Goal: Transaction & Acquisition: Obtain resource

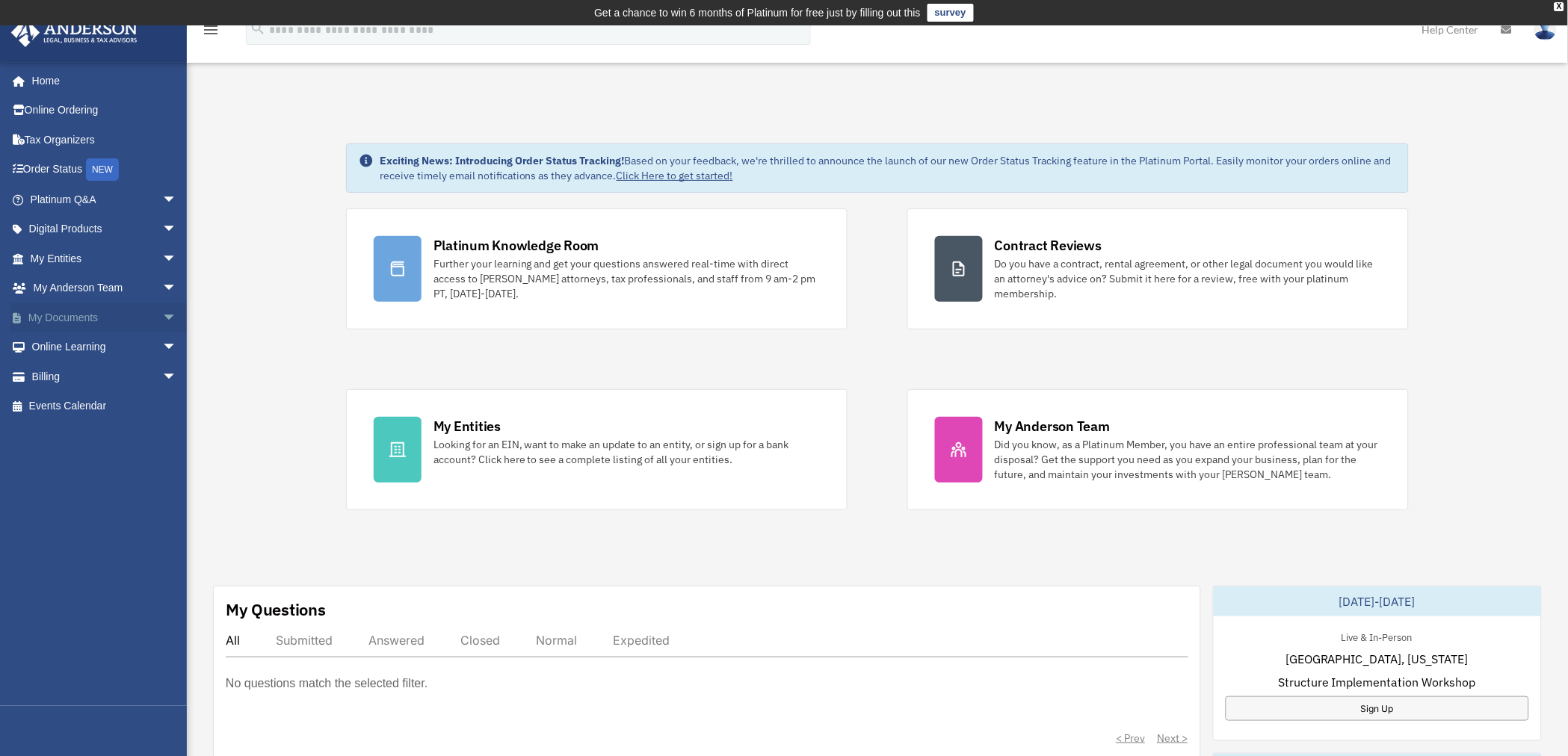
click at [162, 318] on span "arrow_drop_down" at bounding box center [177, 318] width 30 height 30
click at [162, 318] on span "arrow_drop_up" at bounding box center [177, 318] width 30 height 30
click at [162, 245] on span "arrow_drop_down" at bounding box center [177, 259] width 30 height 30
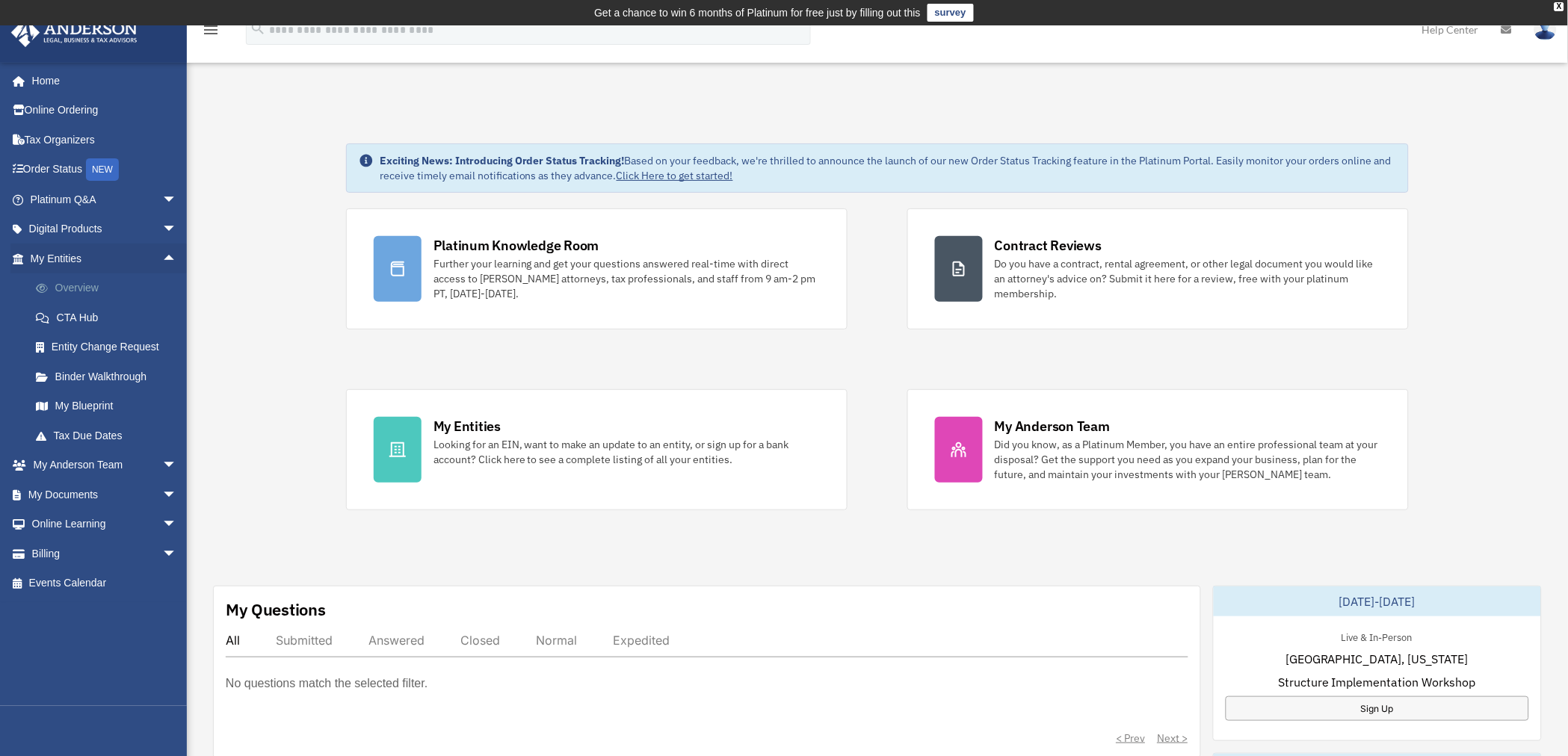
click at [73, 289] on link "Overview" at bounding box center [110, 288] width 179 height 30
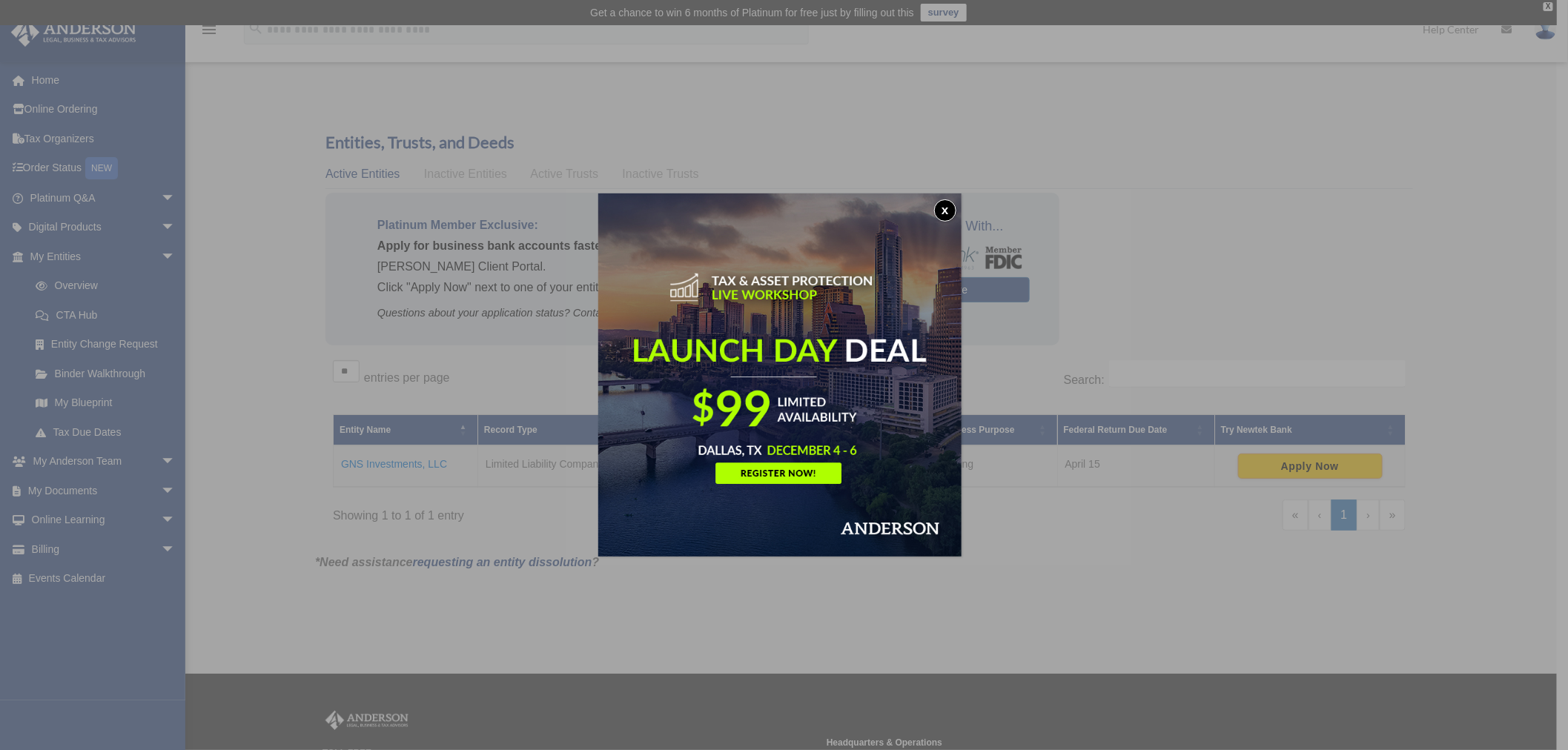
click at [949, 208] on button "x" at bounding box center [945, 211] width 22 height 22
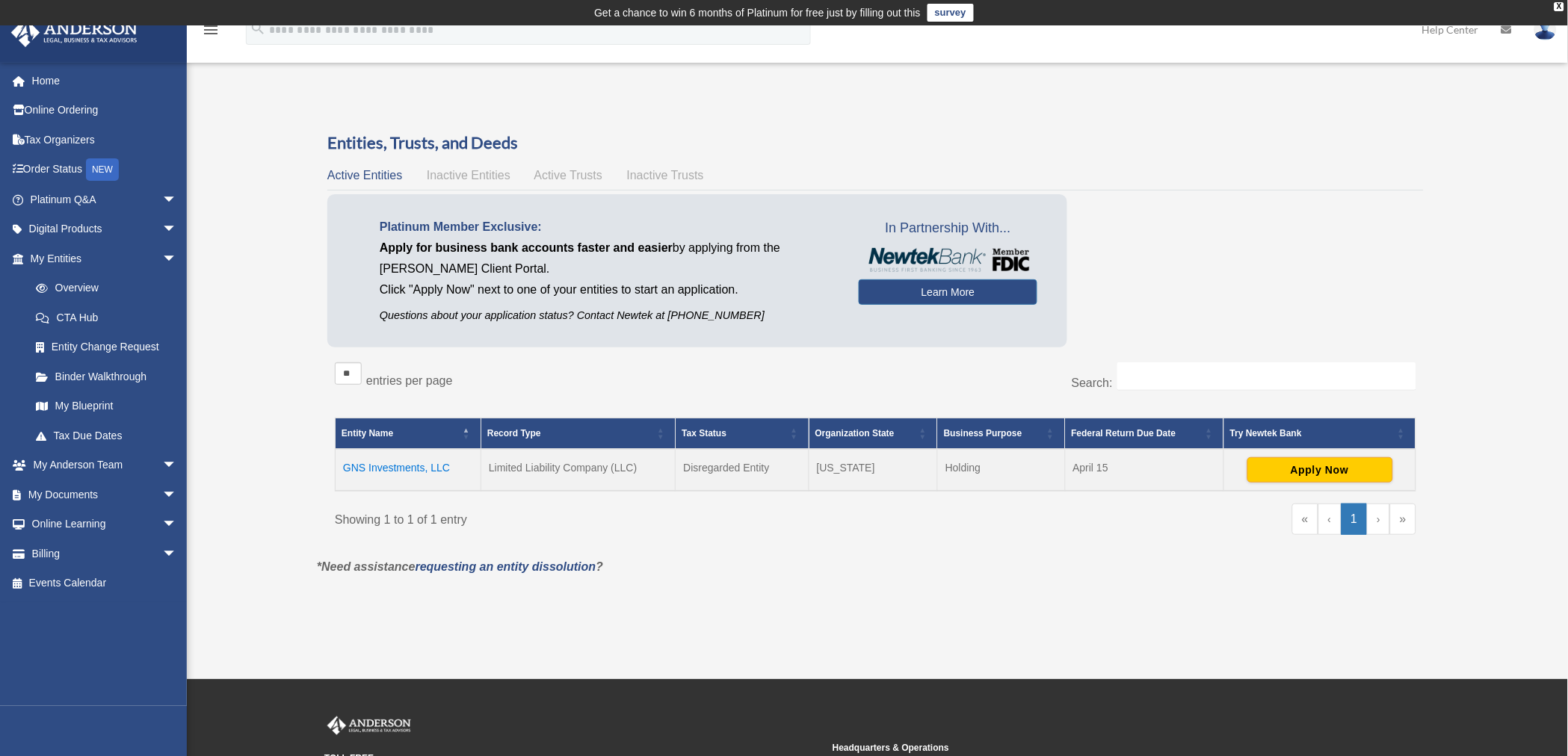
click at [394, 464] on td "GNS Investments, LLC" at bounding box center [409, 470] width 146 height 42
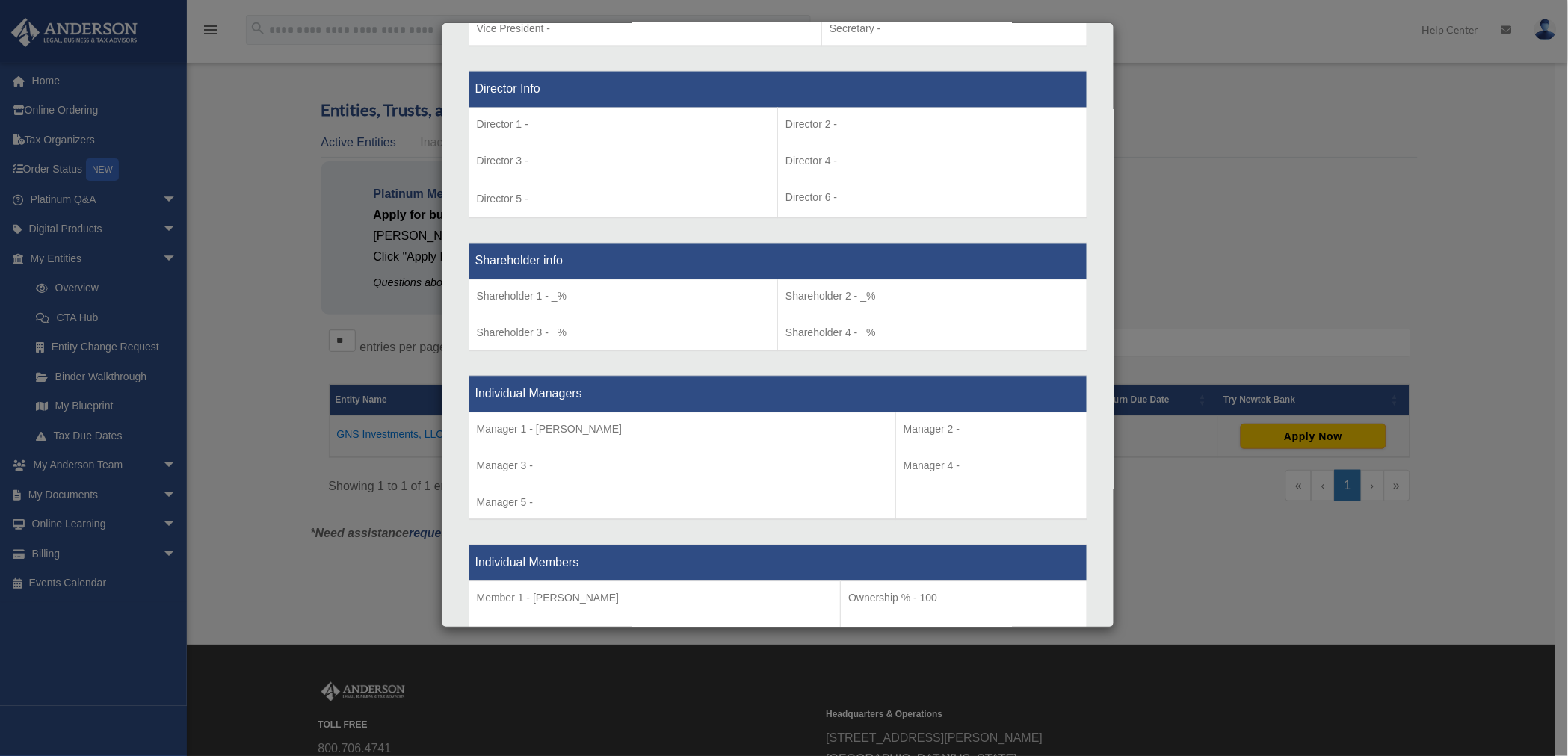
scroll to position [1360, 0]
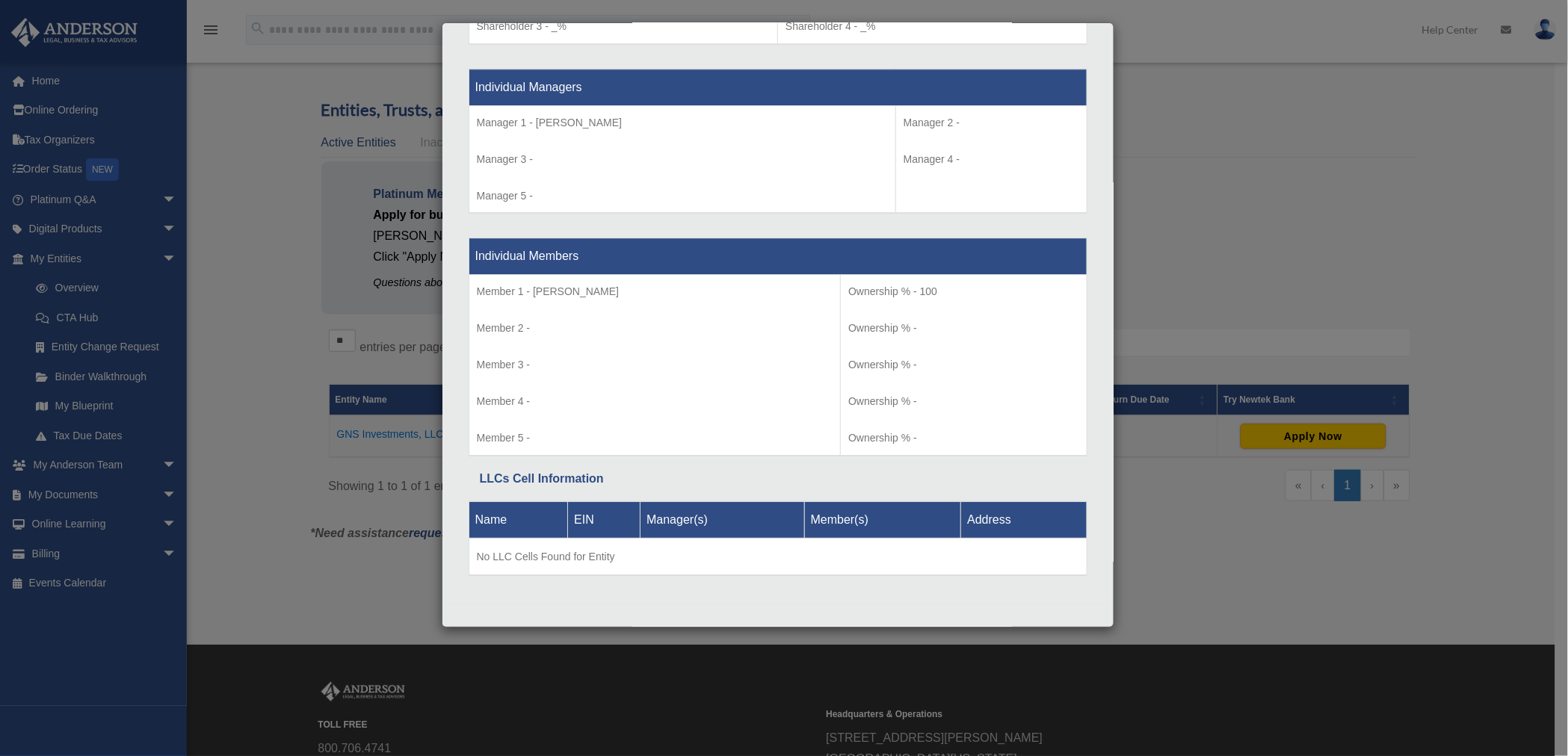
click at [1207, 128] on div "Details × Articles Sent Organizational Date" at bounding box center [784, 378] width 1568 height 756
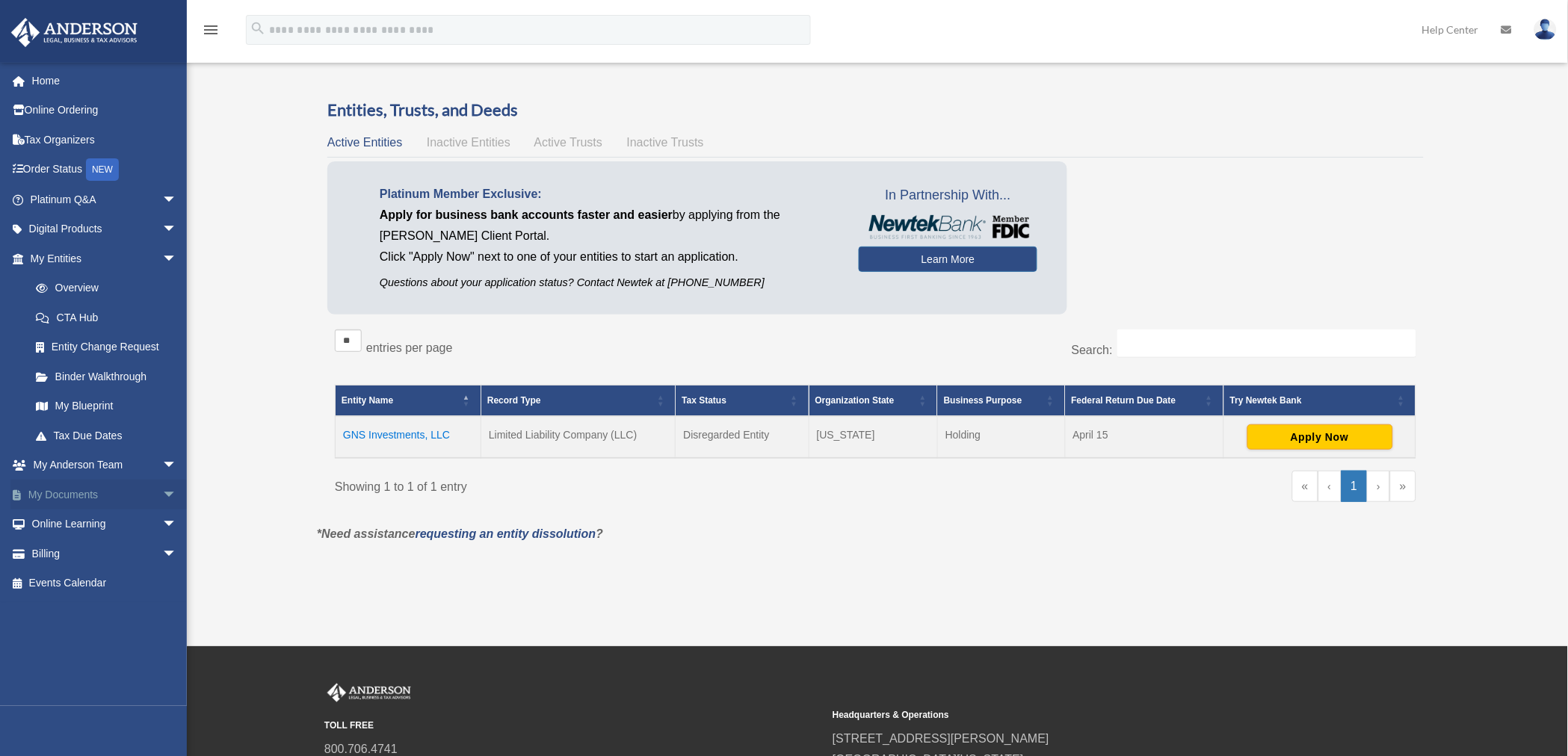
click at [76, 491] on link "My Documents arrow_drop_down" at bounding box center [105, 495] width 189 height 30
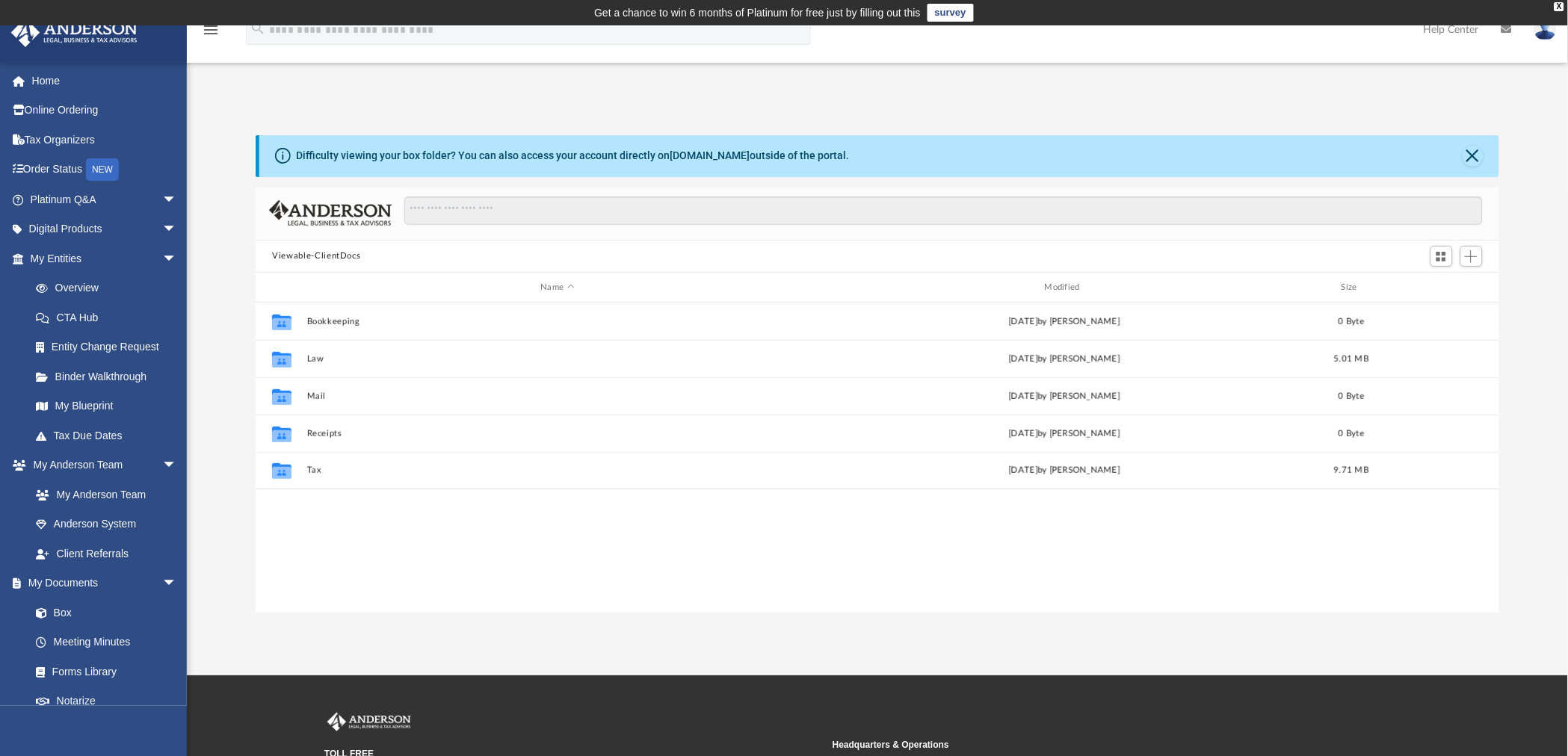
scroll to position [325, 1230]
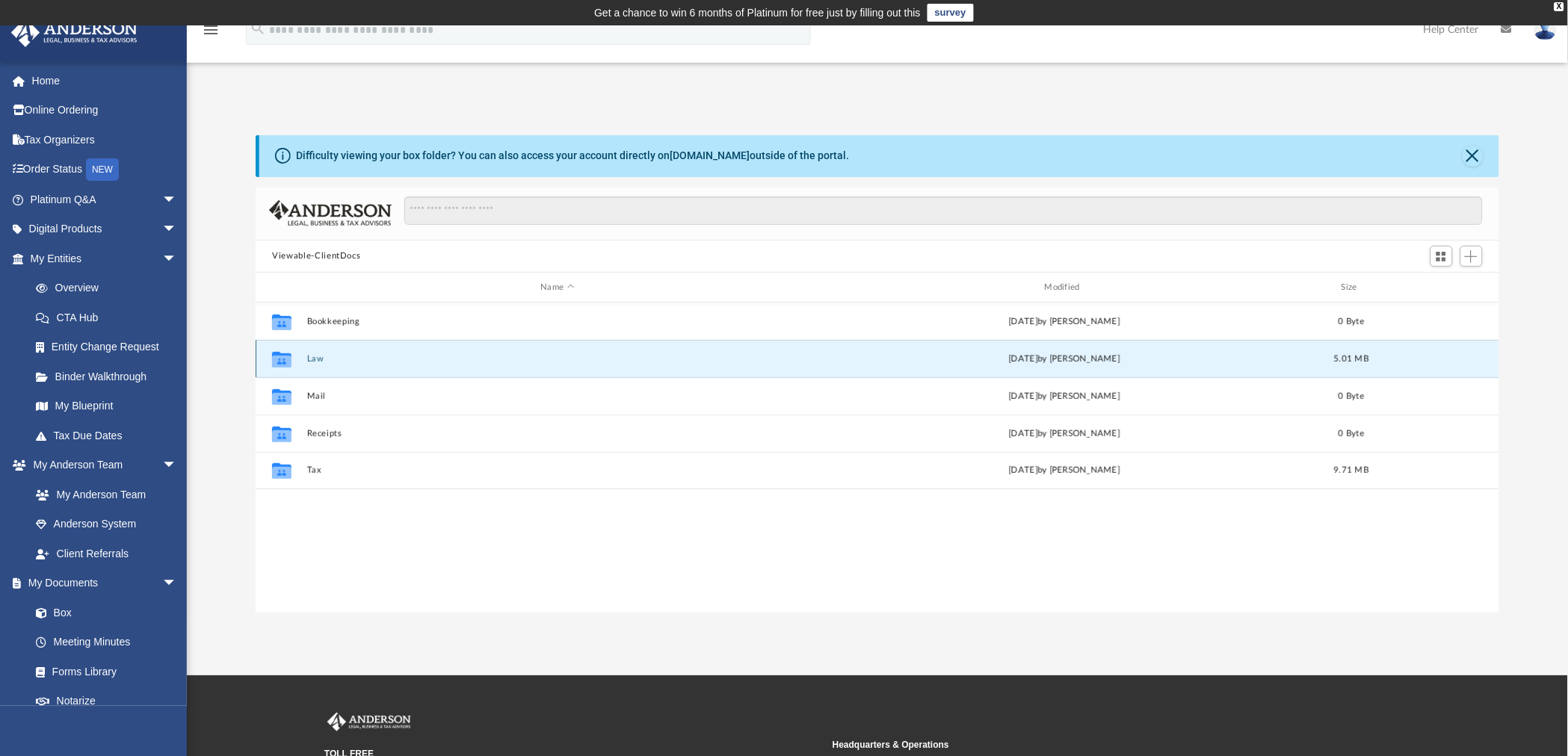
click at [312, 362] on button "Law" at bounding box center [557, 358] width 501 height 10
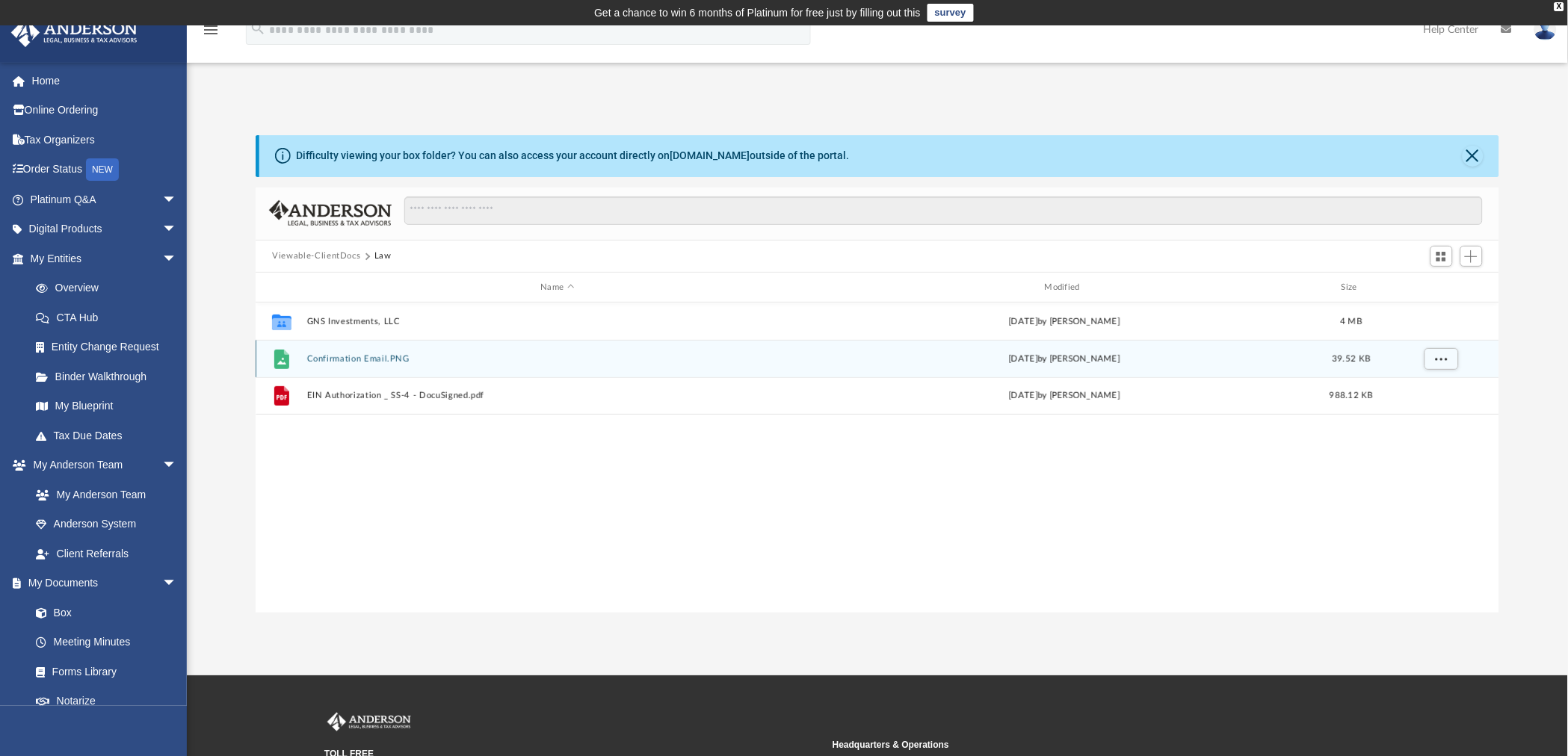
click at [327, 358] on button "Confirmation Email.PNG" at bounding box center [557, 358] width 501 height 10
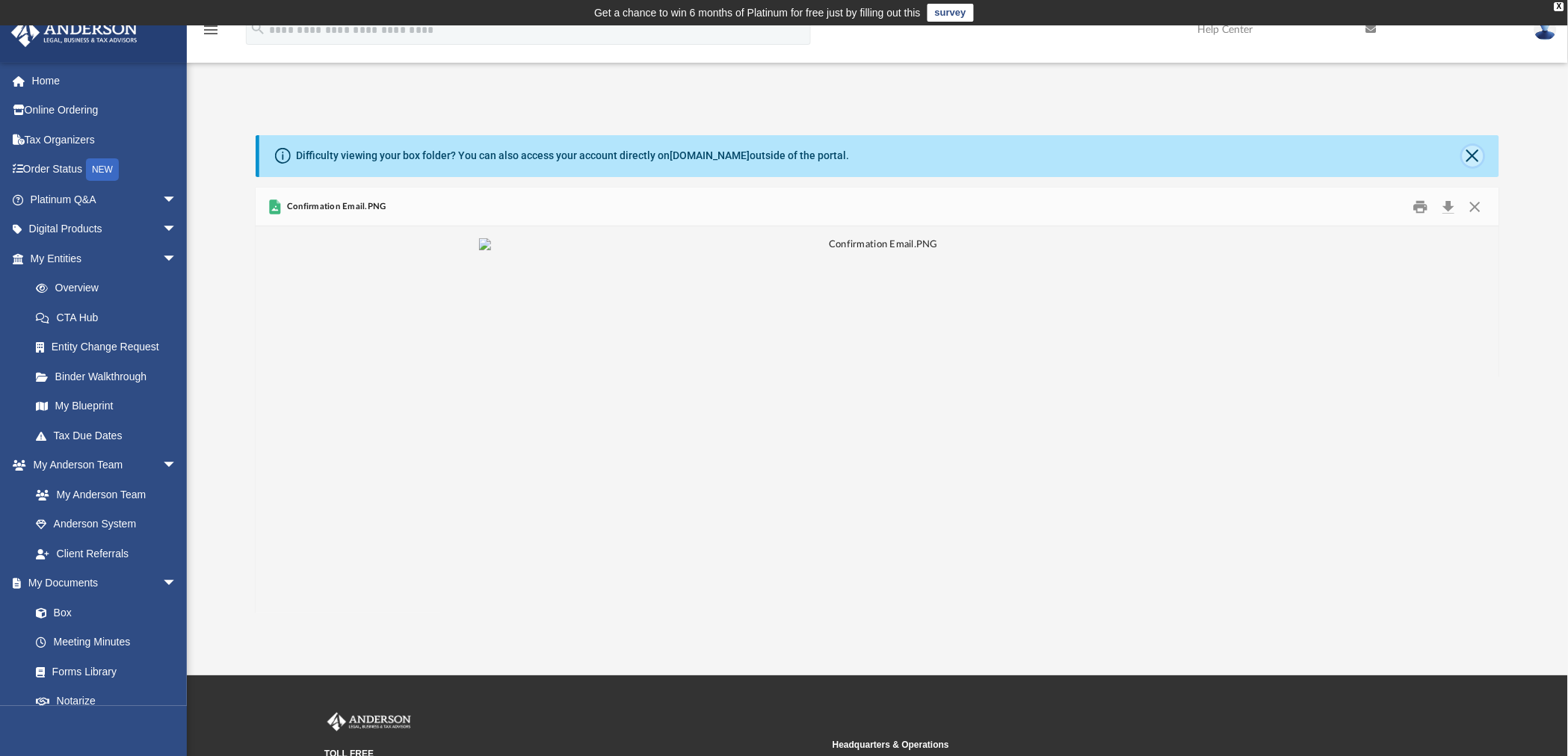
click at [1475, 151] on button "Close" at bounding box center [1473, 156] width 21 height 21
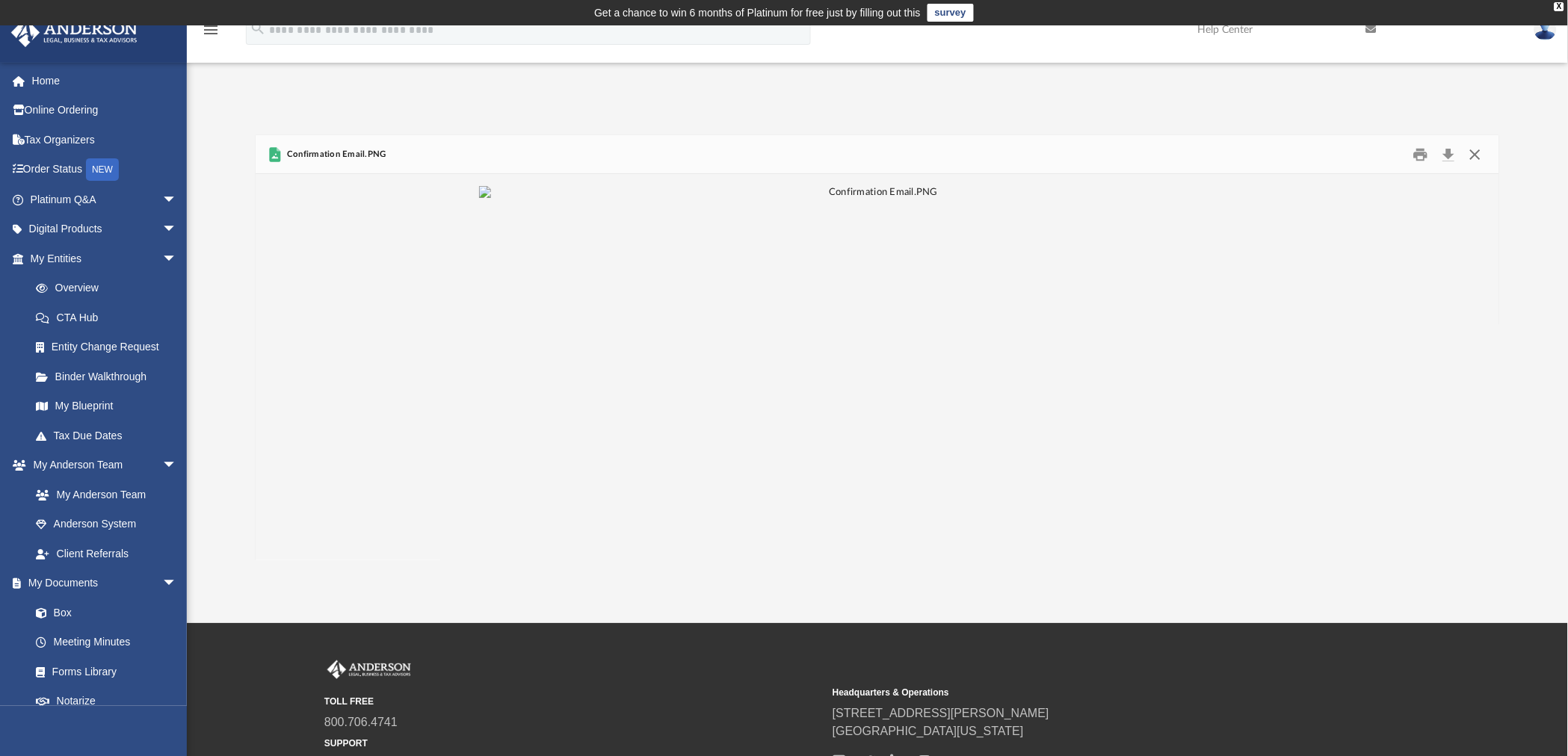
click at [1475, 151] on button "Close" at bounding box center [1475, 154] width 27 height 23
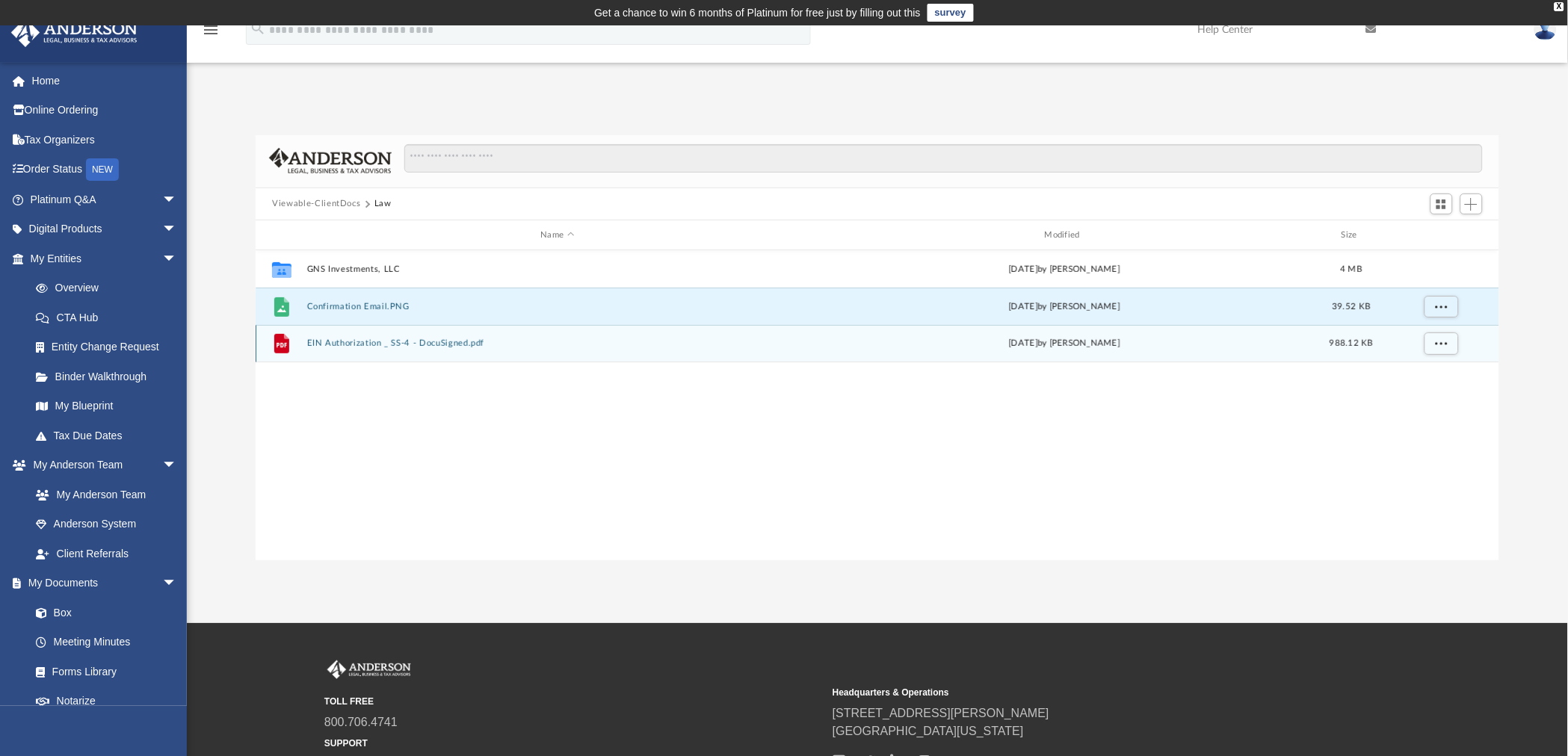
click at [369, 345] on button "EIN Authorization _ SS-4 - DocuSigned.pdf" at bounding box center [557, 344] width 501 height 10
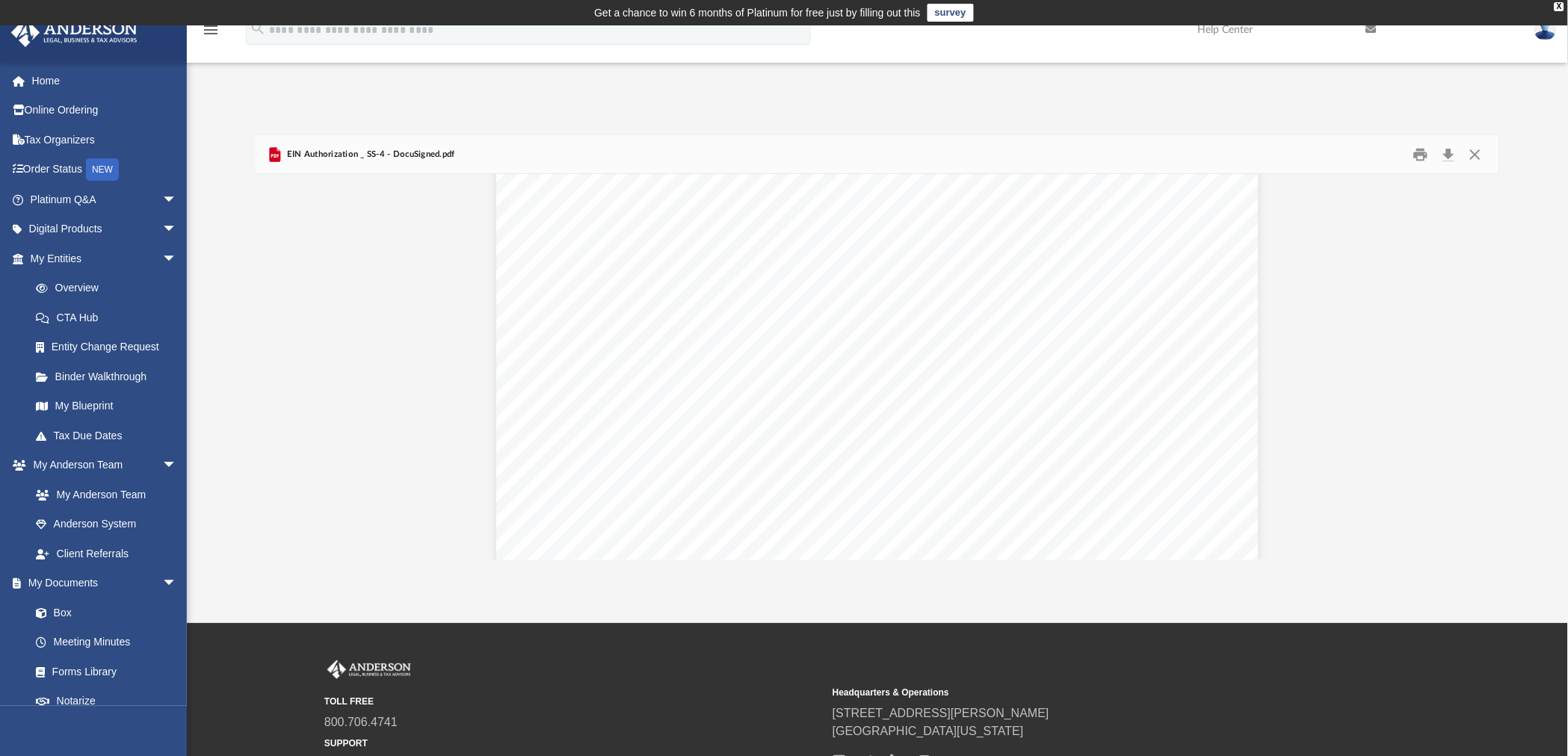
scroll to position [23, 0]
click at [1472, 147] on button "Close" at bounding box center [1475, 154] width 27 height 23
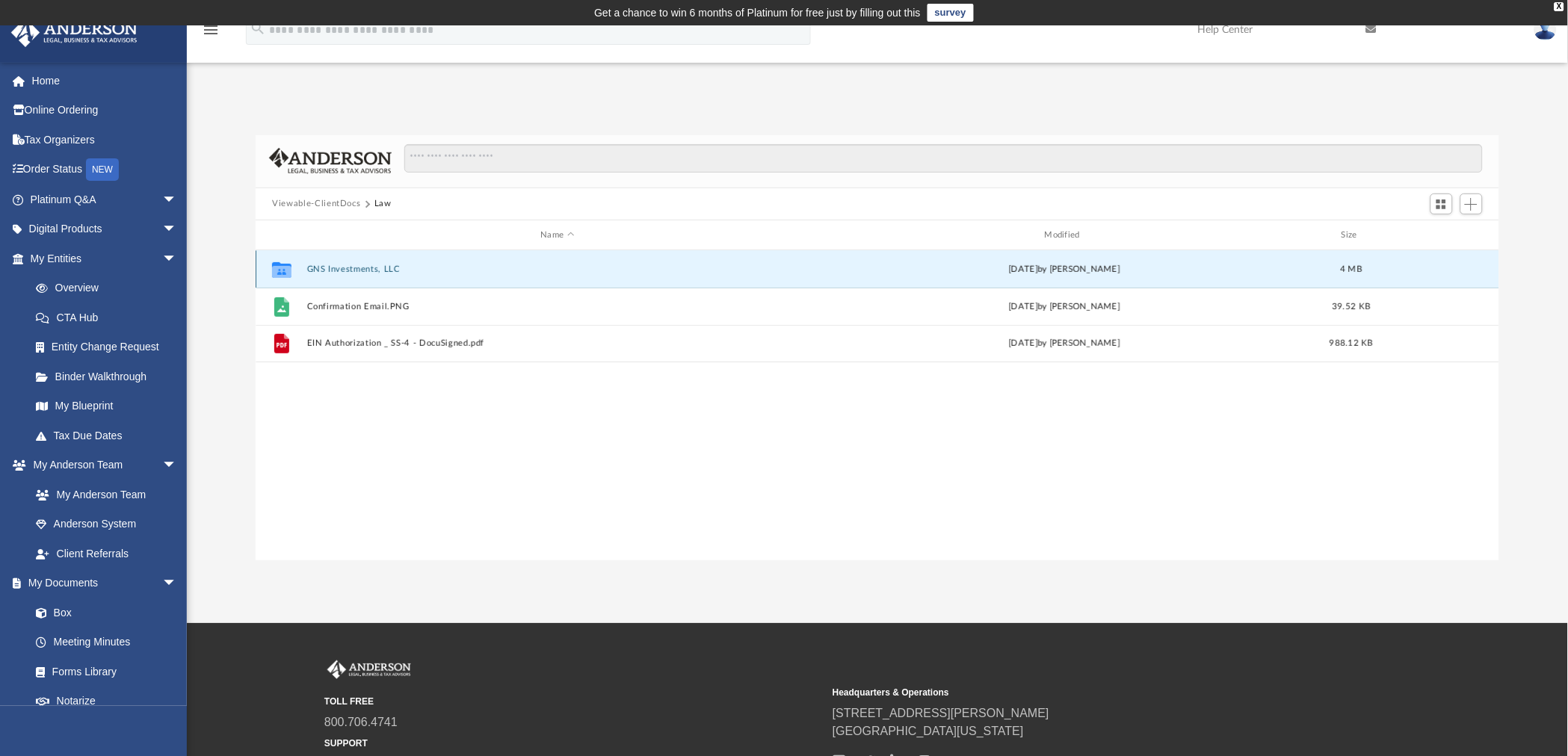
click at [363, 266] on button "GNS Investments, LLC" at bounding box center [557, 269] width 501 height 10
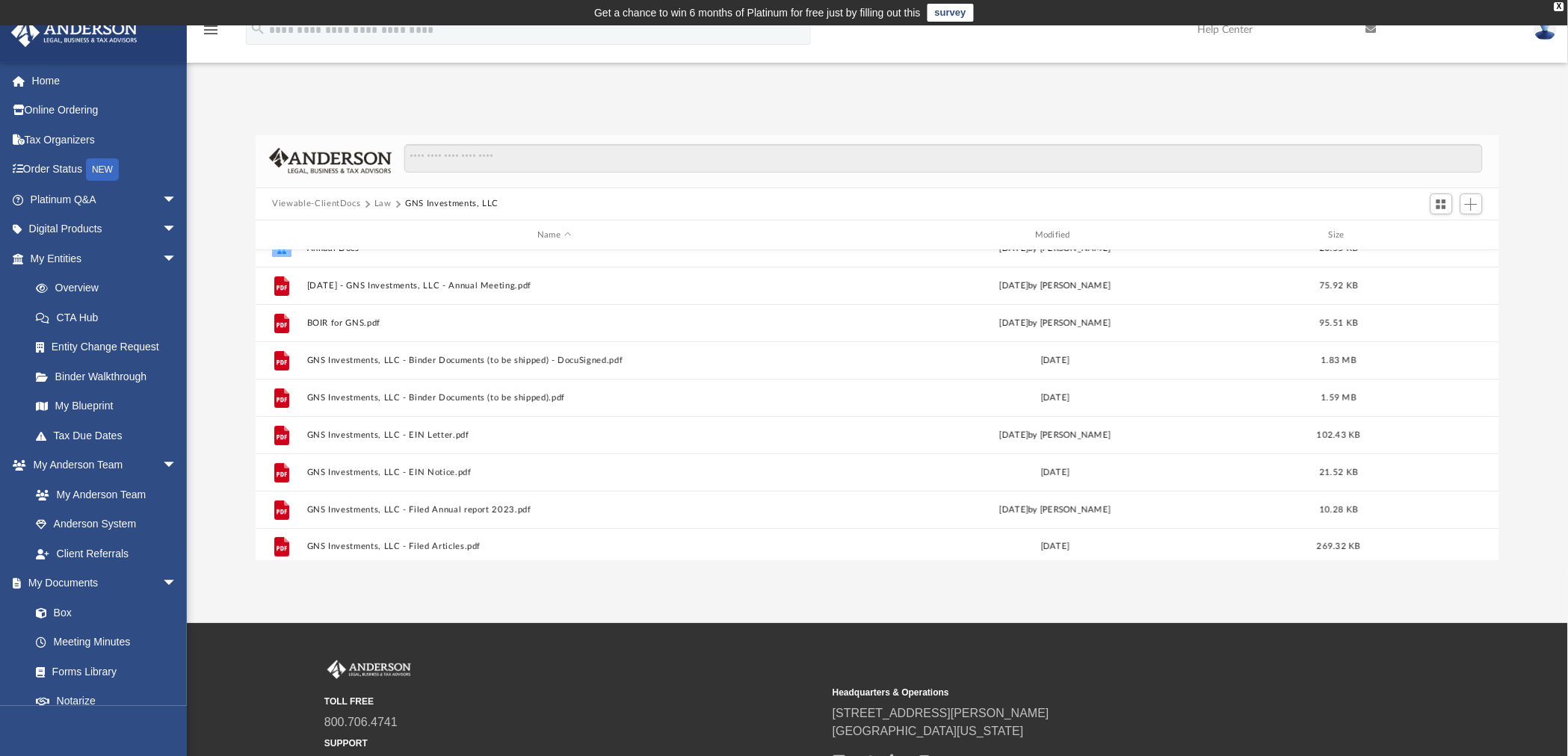
scroll to position [26, 0]
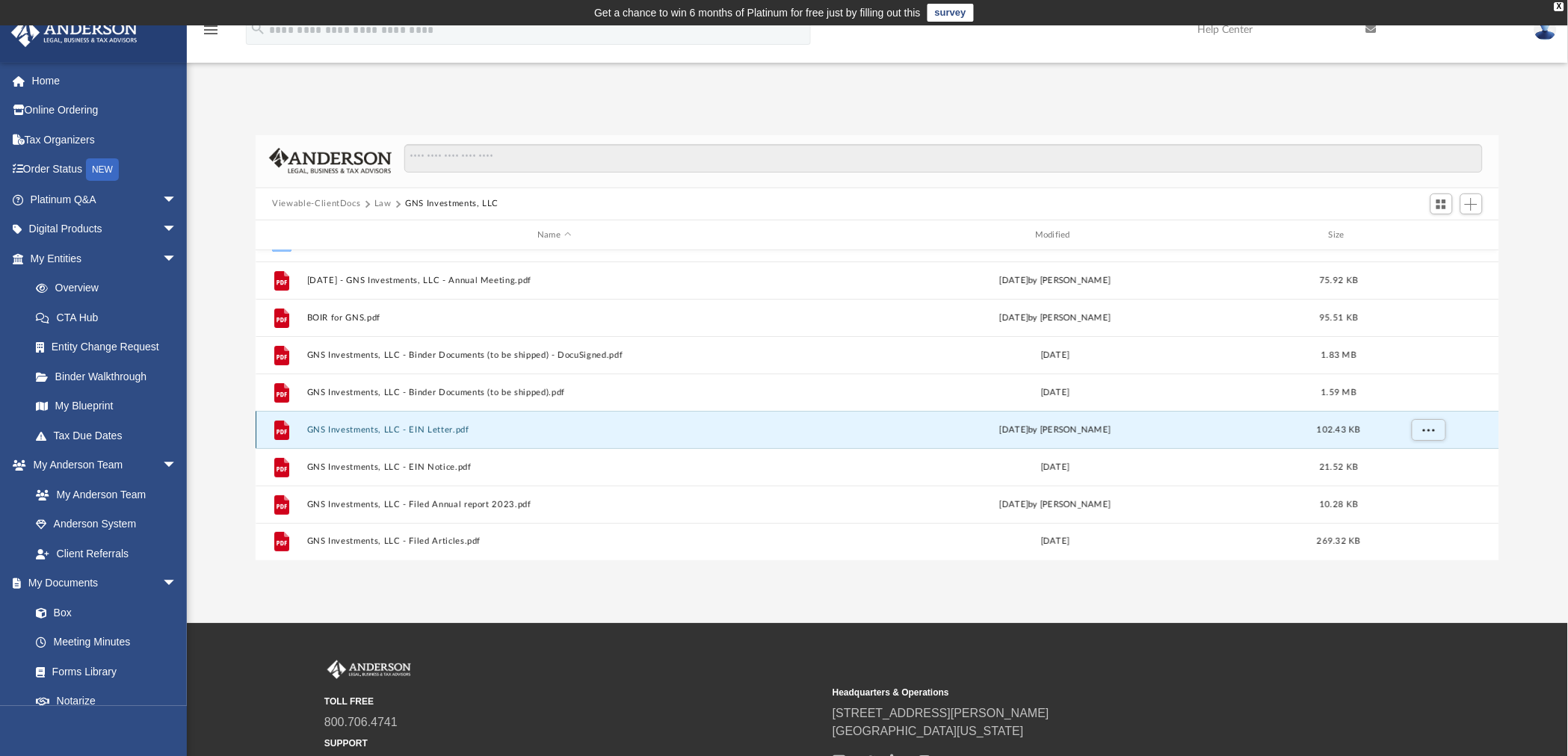
click at [330, 427] on button "GNS Investments, LLC - EIN Letter.pdf" at bounding box center [555, 430] width 495 height 10
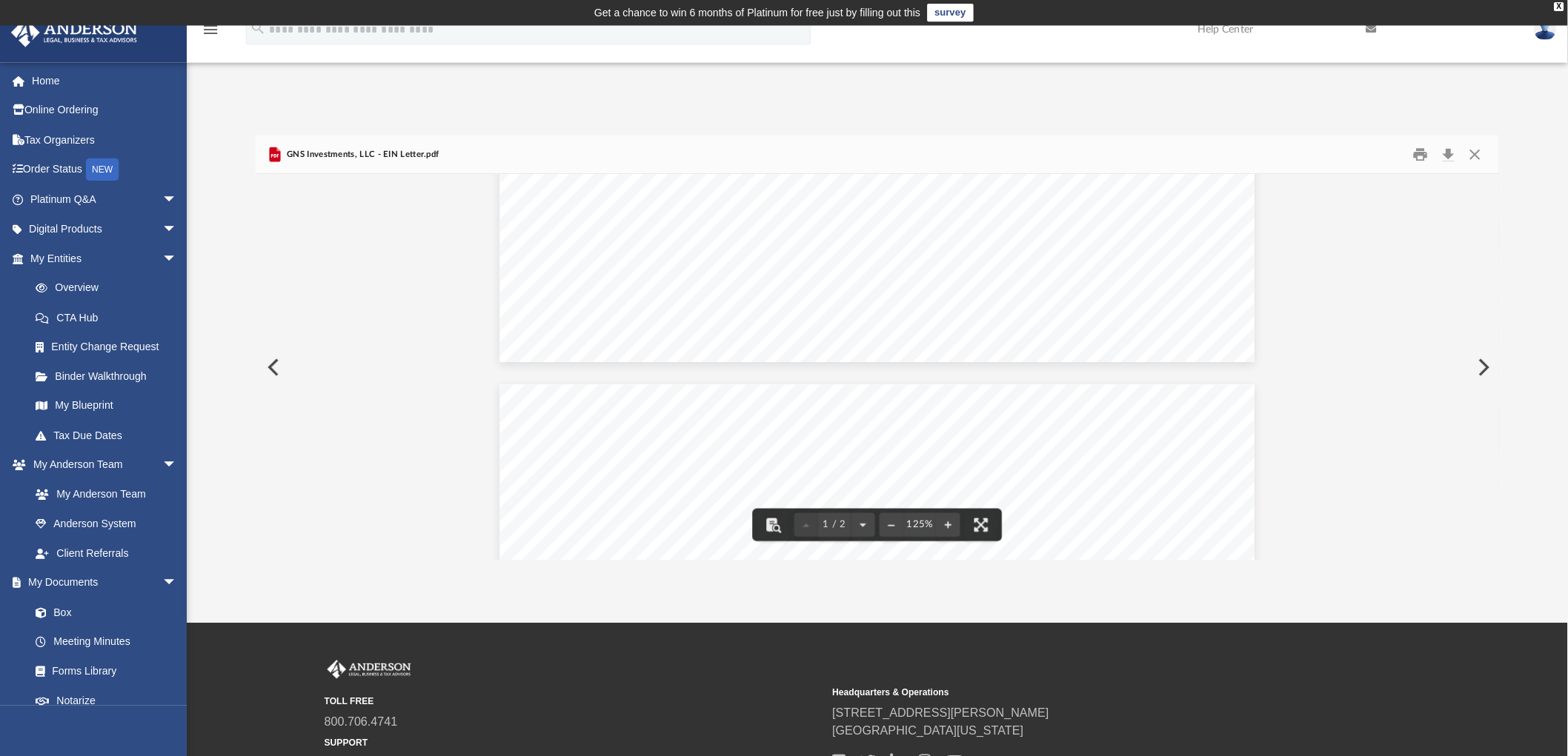
scroll to position [0, 0]
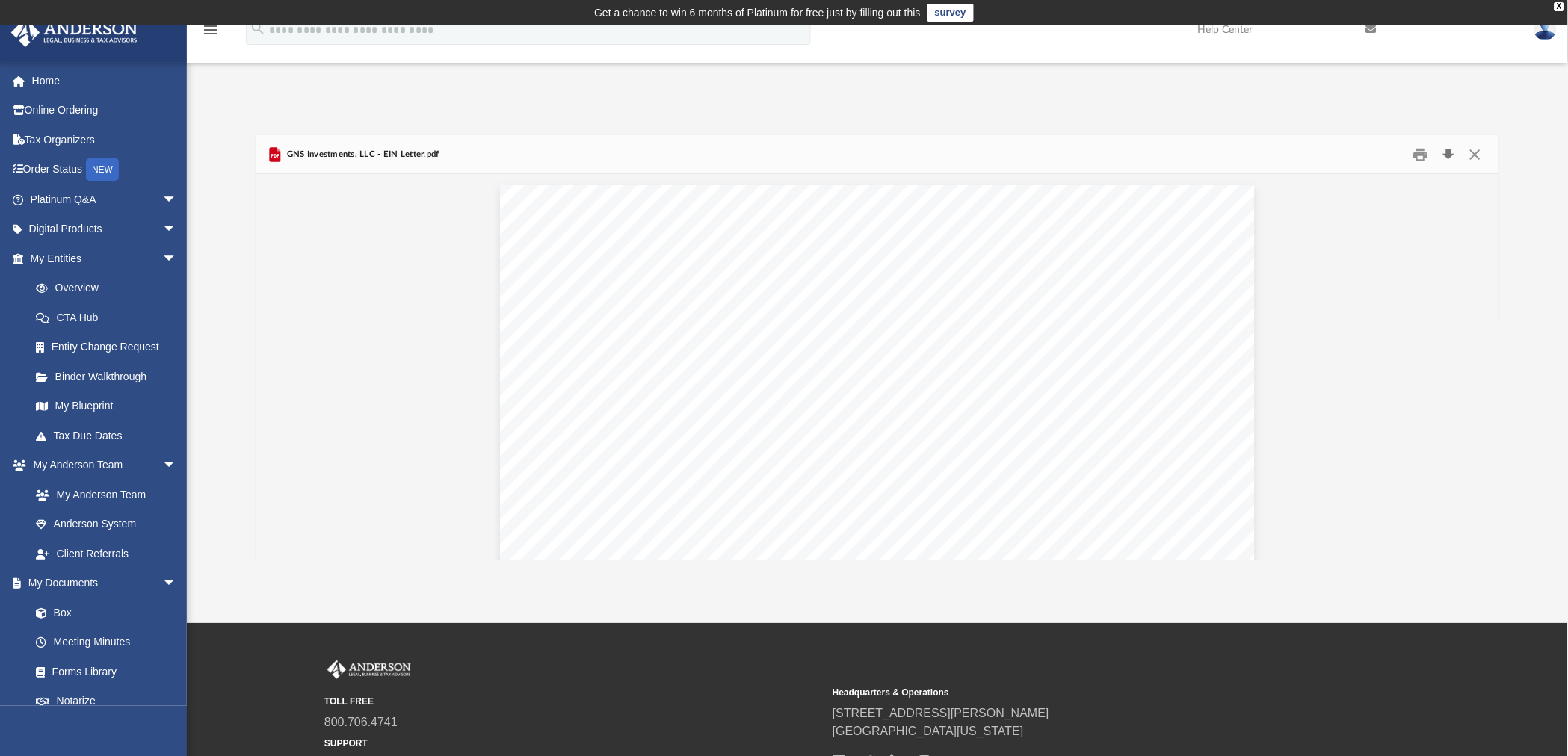
click at [1447, 160] on button "Download" at bounding box center [1449, 154] width 27 height 23
click at [1477, 157] on button "Close" at bounding box center [1475, 154] width 27 height 23
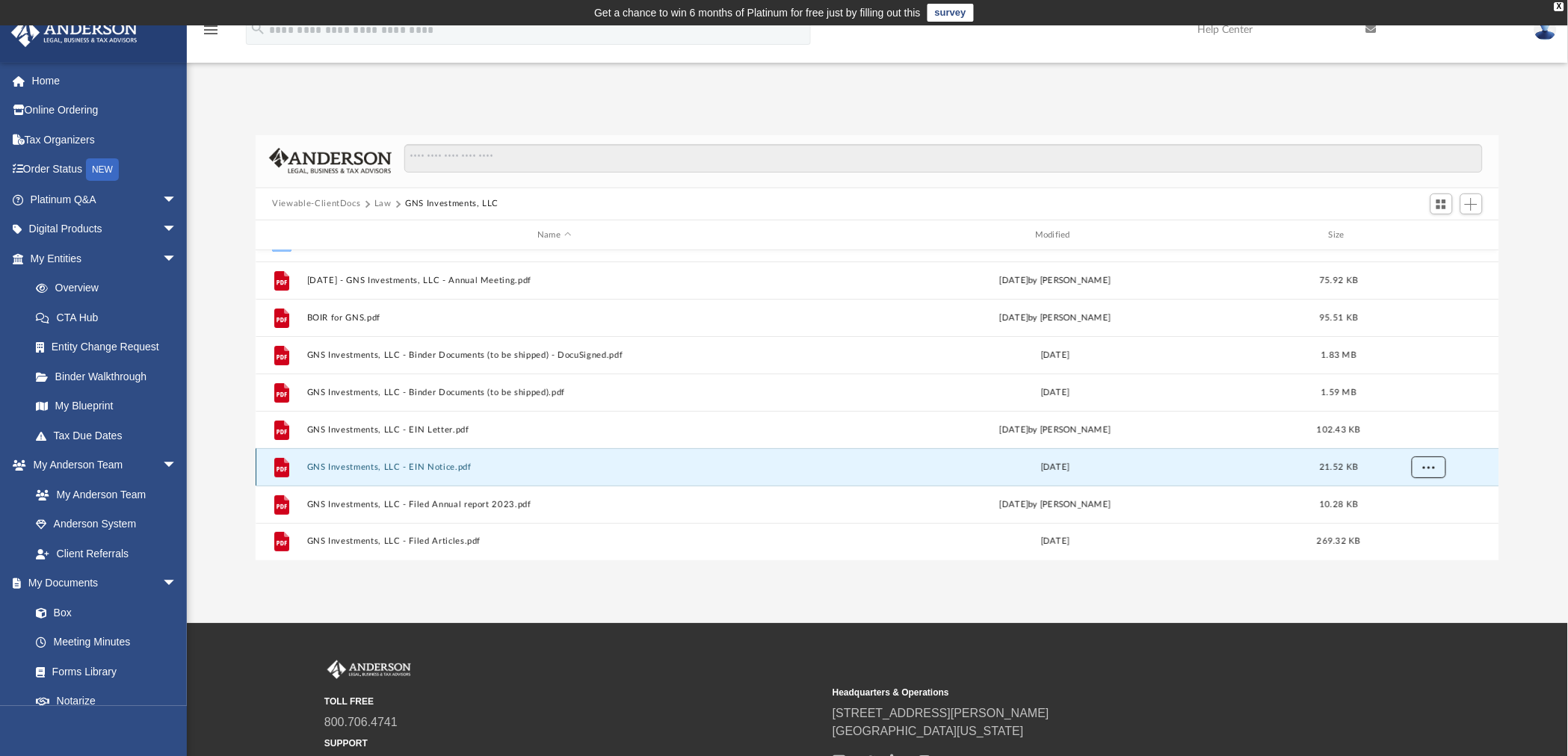
click at [1435, 471] on button "More options" at bounding box center [1430, 468] width 35 height 23
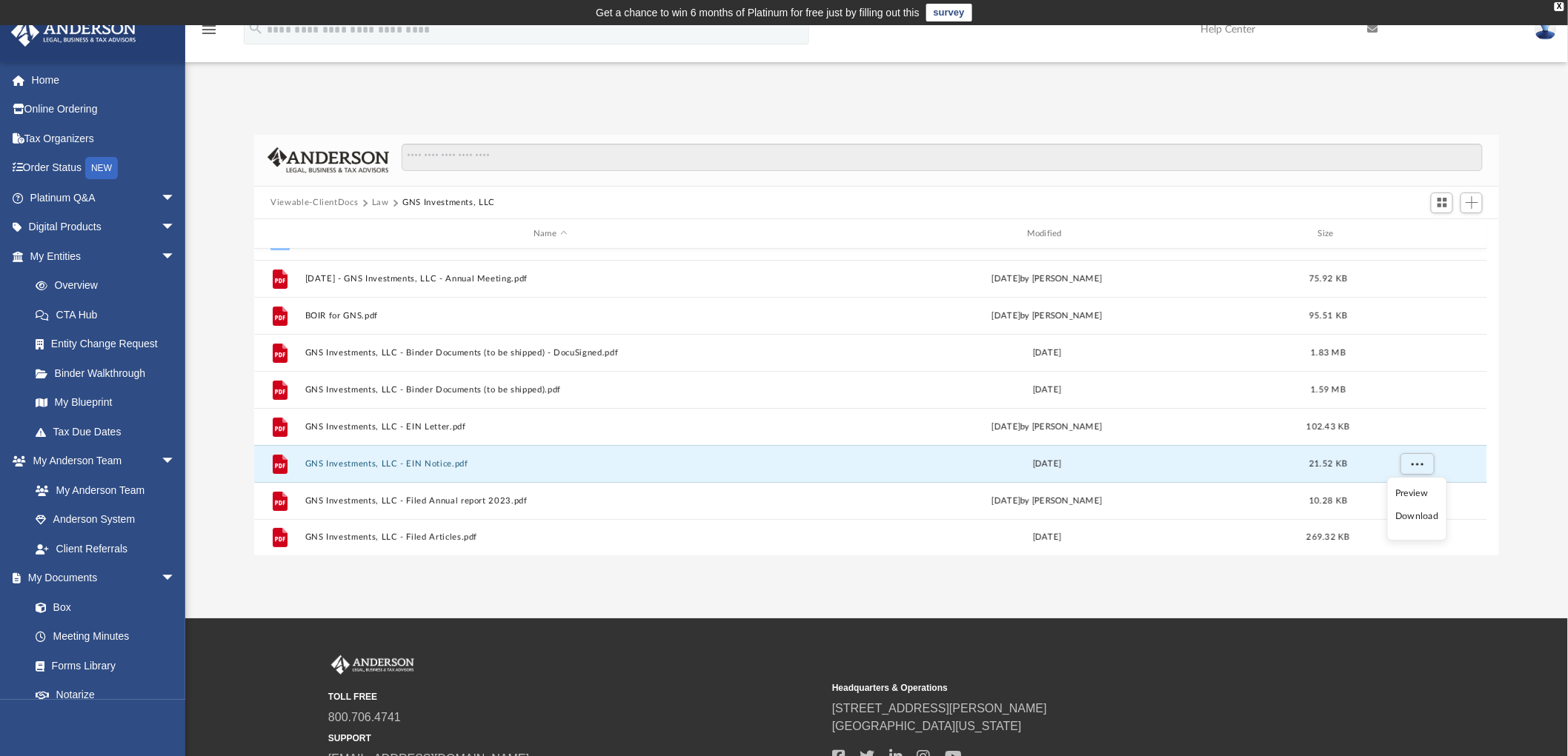
scroll to position [323, 1232]
